Goal: Obtain resource: Download file/media

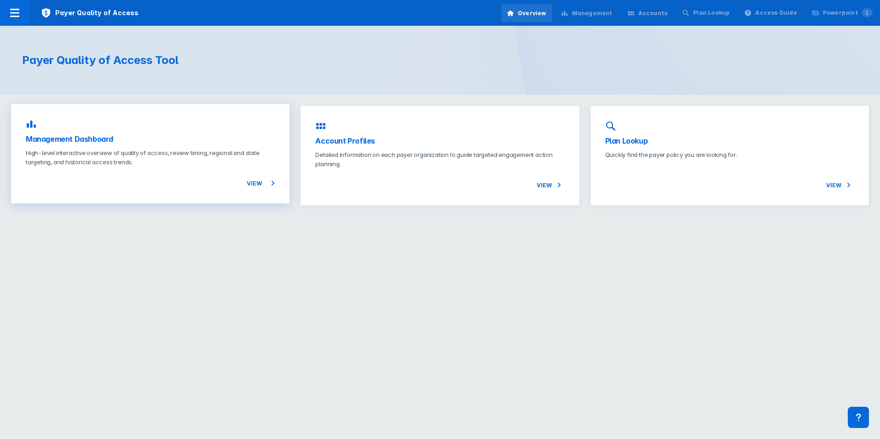
click at [143, 153] on p "High-level interactive overview of quality of access, review timing, regional a…" at bounding box center [150, 157] width 249 height 18
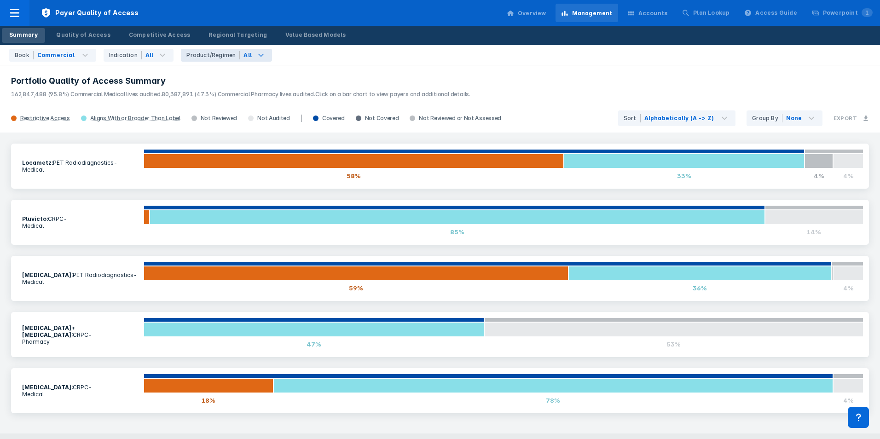
click at [255, 58] on icon at bounding box center [260, 55] width 11 height 11
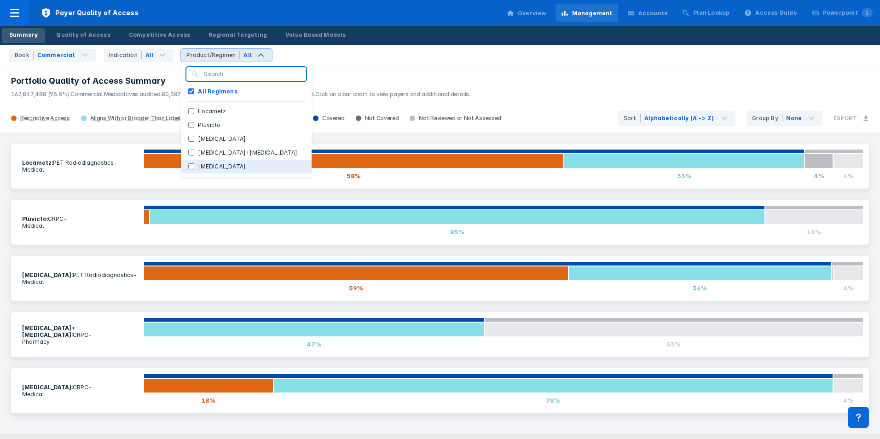
click at [194, 165] on label "[MEDICAL_DATA]" at bounding box center [221, 166] width 55 height 8
click at [194, 165] on input "[MEDICAL_DATA]" at bounding box center [191, 166] width 6 height 6
checkbox input "true"
checkbox Regimens "false"
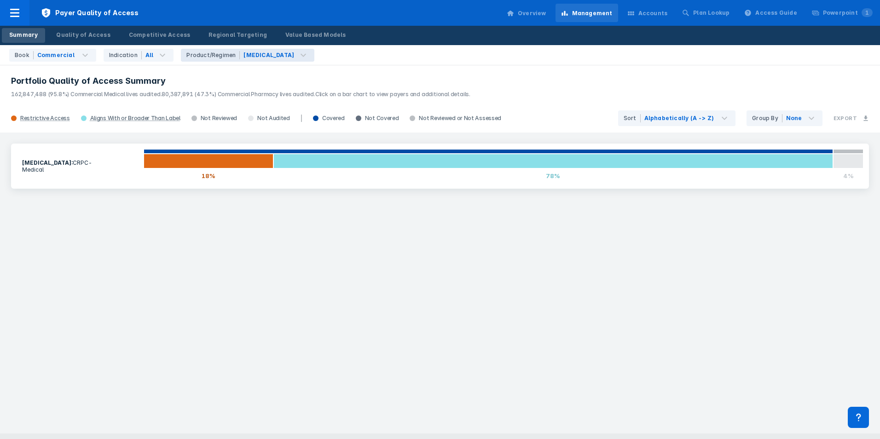
click at [346, 278] on div "Xofigo : CRPC - Medical 18% 78% 4%" at bounding box center [440, 282] width 880 height 301
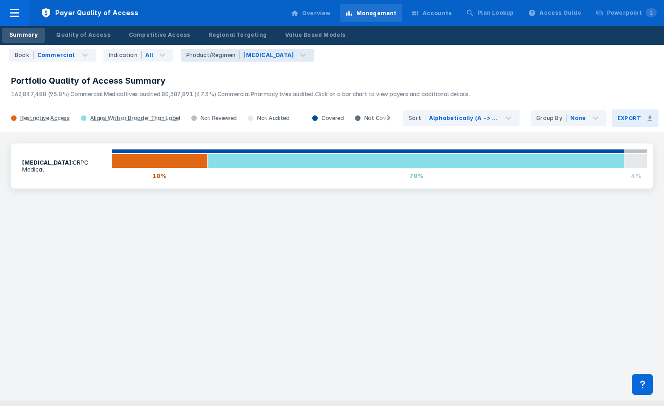
click at [627, 119] on h3 "Export" at bounding box center [629, 118] width 23 height 6
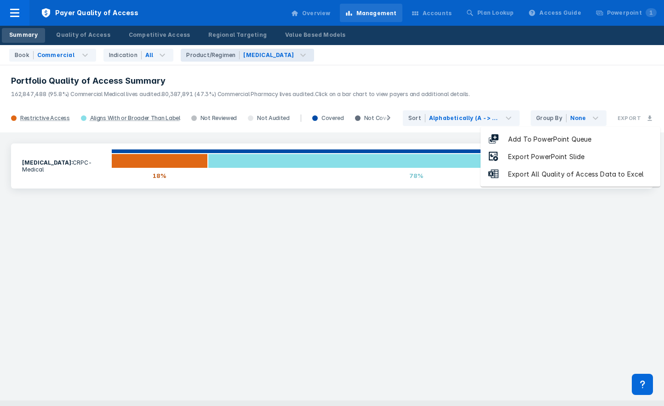
click at [592, 174] on div "Export All Quality of Access Data to Excel" at bounding box center [576, 174] width 154 height 11
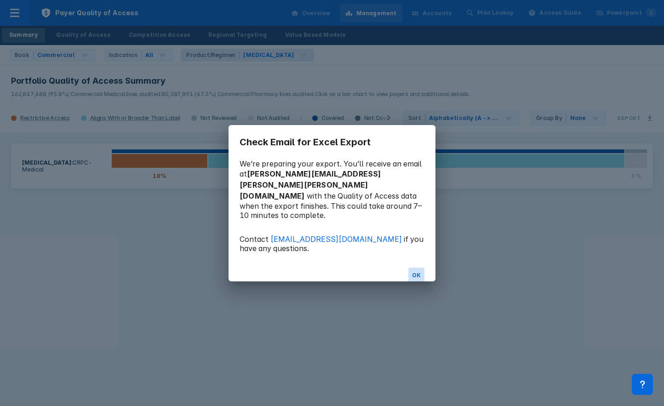
click at [420, 268] on button "OK" at bounding box center [416, 276] width 16 height 16
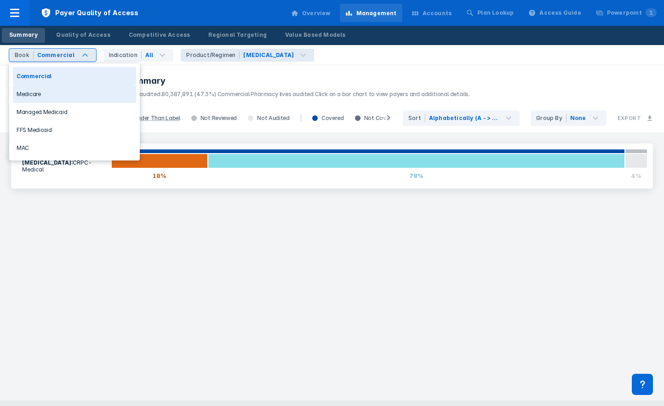
click at [69, 92] on div "Medicare" at bounding box center [74, 94] width 123 height 18
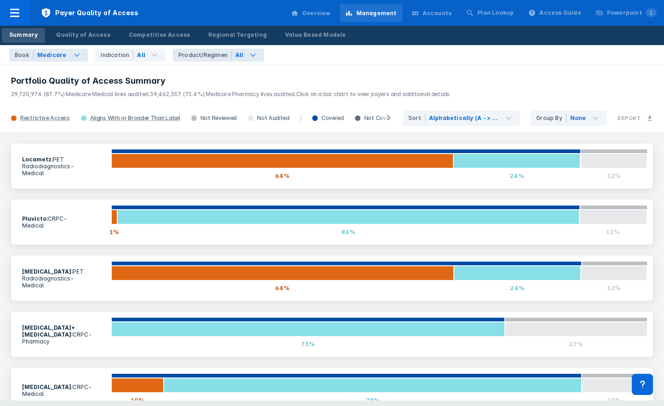
click at [247, 55] on icon at bounding box center [252, 55] width 11 height 11
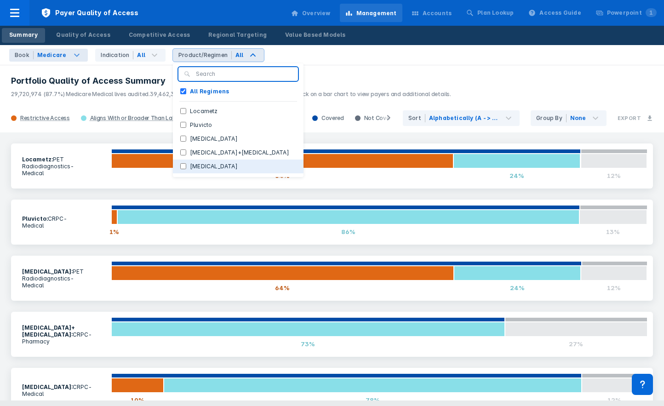
click at [208, 163] on button "[MEDICAL_DATA]" at bounding box center [238, 167] width 131 height 14
checkbox Regimens "false"
checkbox input "true"
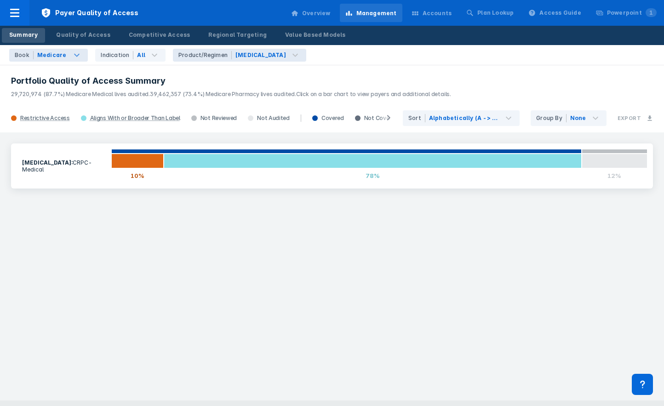
drag, startPoint x: 398, startPoint y: 237, endPoint x: 403, endPoint y: 234, distance: 5.2
click at [399, 237] on div "Xofigo : CRPC - Medical 10% 78% 12%" at bounding box center [332, 266] width 664 height 268
click at [643, 118] on button "Export" at bounding box center [635, 117] width 46 height 17
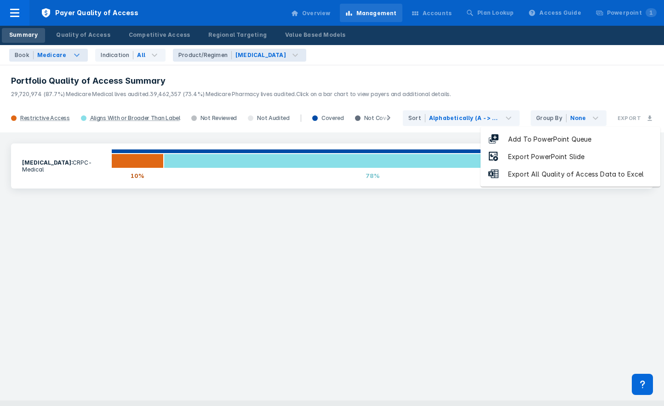
click at [592, 176] on div "Export All Quality of Access Data to Excel" at bounding box center [576, 174] width 154 height 11
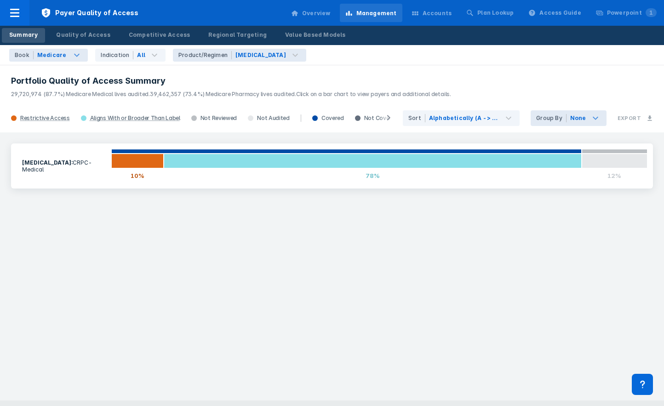
click at [590, 116] on div "None" at bounding box center [587, 118] width 40 height 16
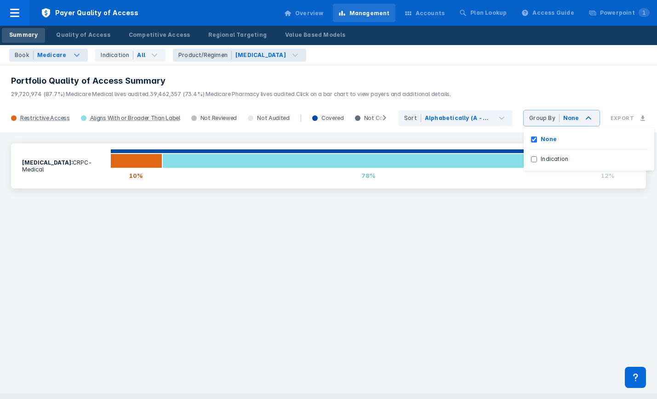
click at [587, 85] on h3 "Portfolio Quality of Access Summary" at bounding box center [328, 80] width 635 height 11
